Goal: Obtain resource: Obtain resource

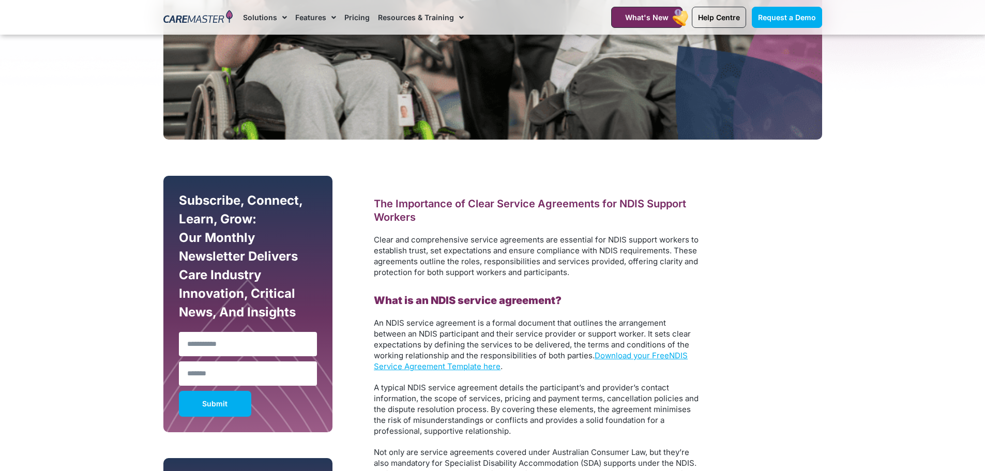
scroll to position [465, 0]
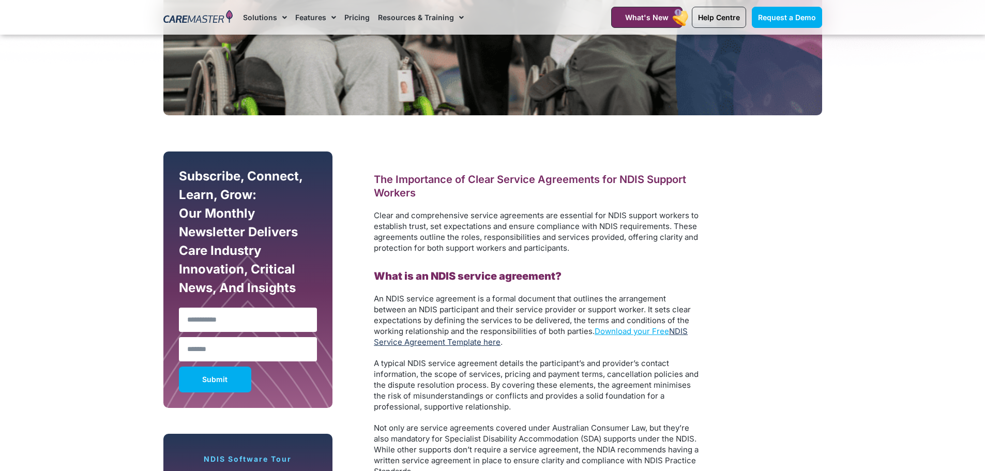
click at [679, 332] on link "NDIS Service Agreement Template here" at bounding box center [531, 336] width 314 height 21
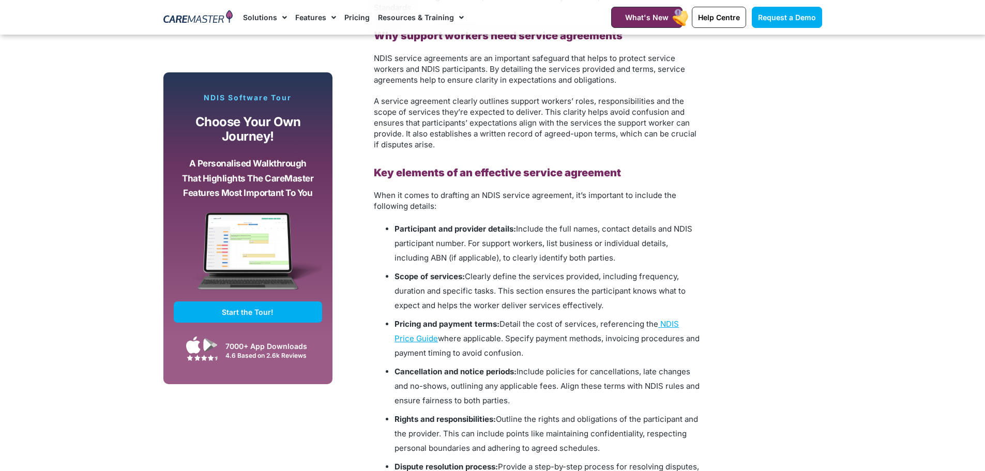
scroll to position [930, 0]
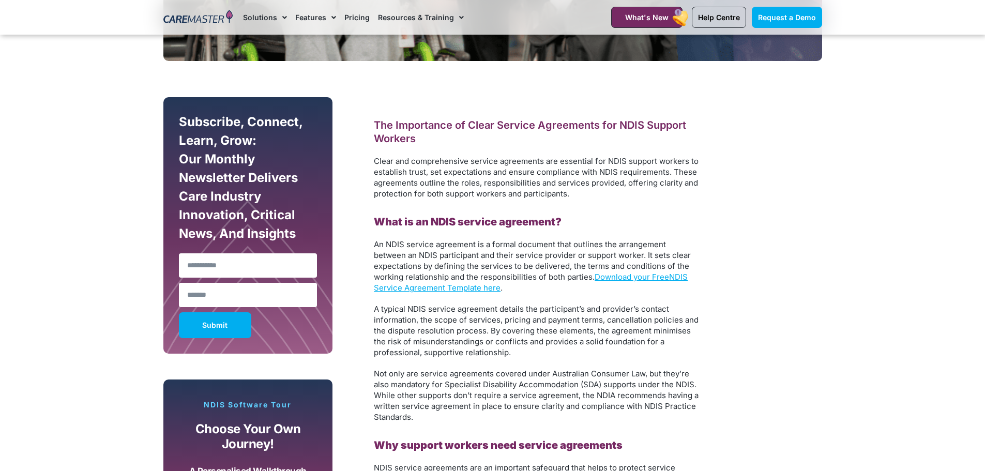
scroll to position [569, 0]
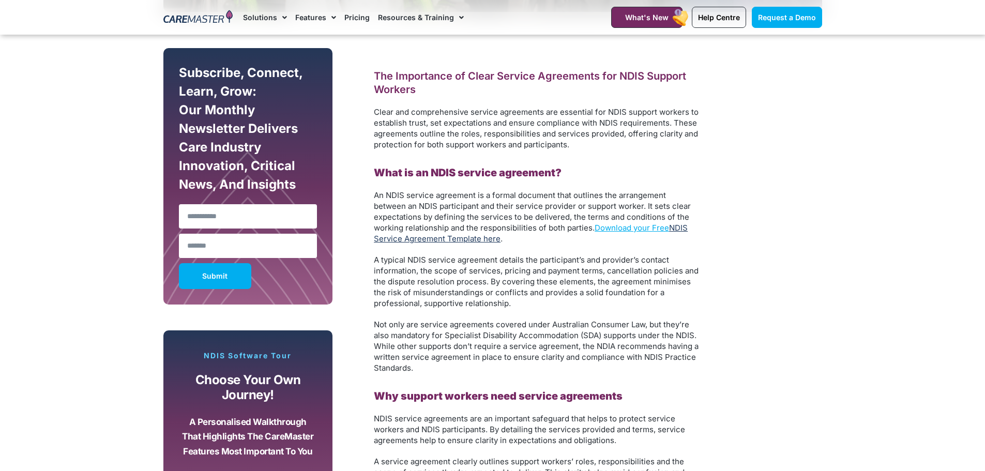
click at [417, 237] on link "NDIS Service Agreement Template here" at bounding box center [531, 233] width 314 height 21
